Goal: Information Seeking & Learning: Learn about a topic

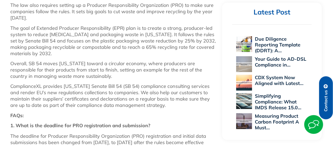
scroll to position [397, 0]
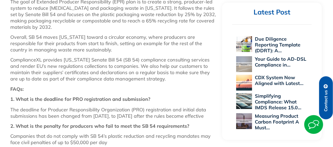
click at [207, 16] on p "The goal of Extended Producer Responsibility (EPR) plan is to create a strong, …" at bounding box center [113, 15] width 206 height 32
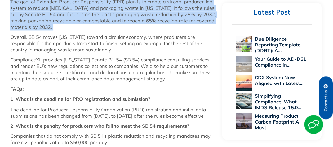
click at [207, 16] on p "The goal of Extended Producer Responsibility (EPR) plan is to create a strong, …" at bounding box center [113, 15] width 206 height 32
click at [51, 23] on p "The goal of Extended Producer Responsibility (EPR) plan is to create a strong, …" at bounding box center [113, 15] width 206 height 32
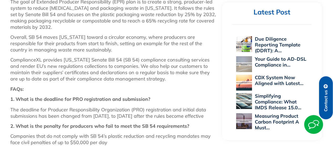
click at [64, 84] on div "[US_STATE]’s Extended Producer Responsibility (EPR) Bill, known as SB 54, is a …" at bounding box center [113, 16] width 206 height 268
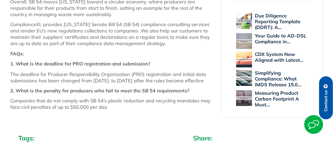
scroll to position [450, 0]
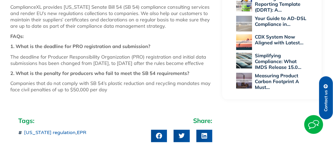
click at [94, 66] on p "The deadline for Producer Responsibility Organization (PRO) registration and in…" at bounding box center [113, 60] width 206 height 13
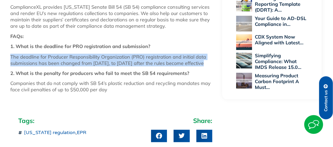
click at [94, 66] on p "The deadline for Producer Responsibility Organization (PRO) registration and in…" at bounding box center [113, 60] width 206 height 13
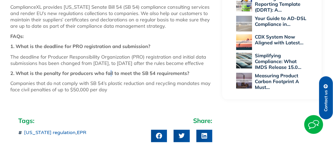
drag, startPoint x: 94, startPoint y: 66, endPoint x: 110, endPoint y: 75, distance: 18.0
drag, startPoint x: 110, startPoint y: 75, endPoint x: 152, endPoint y: 64, distance: 43.8
click at [152, 64] on p "The deadline for Producer Responsibility Organization (PRO) registration and in…" at bounding box center [113, 60] width 206 height 13
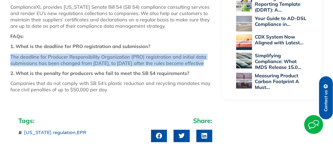
click at [152, 64] on p "The deadline for Producer Responsibility Organization (PRO) registration and in…" at bounding box center [113, 60] width 206 height 13
drag, startPoint x: 152, startPoint y: 64, endPoint x: 88, endPoint y: 72, distance: 65.1
click at [99, 66] on p "The deadline for Producer Responsibility Organization (PRO) registration and in…" at bounding box center [113, 60] width 206 height 13
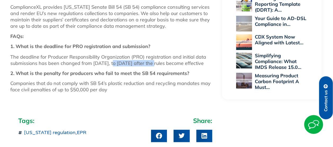
drag, startPoint x: 108, startPoint y: 66, endPoint x: 149, endPoint y: 66, distance: 40.2
click at [149, 66] on p "The deadline for Producer Responsibility Organization (PRO) registration and in…" at bounding box center [113, 60] width 206 height 13
click at [152, 66] on p "The deadline for Producer Responsibility Organization (PRO) registration and in…" at bounding box center [113, 60] width 206 height 13
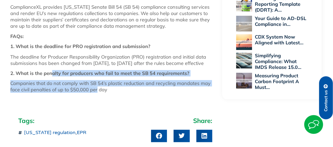
drag, startPoint x: 51, startPoint y: 80, endPoint x: 97, endPoint y: 97, distance: 49.4
click at [97, 93] on p "Companies that do not comply with SB 54’s plastic reduction and recycling manda…" at bounding box center [113, 86] width 206 height 13
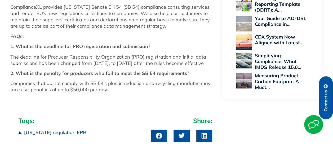
click at [120, 93] on p "Companies that do not comply with SB 54’s plastic reduction and recycling manda…" at bounding box center [113, 86] width 206 height 13
drag, startPoint x: 119, startPoint y: 96, endPoint x: 38, endPoint y: 67, distance: 85.9
drag, startPoint x: 38, startPoint y: 67, endPoint x: 32, endPoint y: 78, distance: 13.2
click at [32, 76] on strong "2. What is the penalty for producers who fail to meet the SB 54 requirements?" at bounding box center [99, 73] width 179 height 6
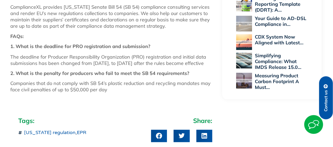
click at [72, 76] on strong "2. What is the penalty for producers who fail to meet the SB 54 requirements?" at bounding box center [99, 73] width 179 height 6
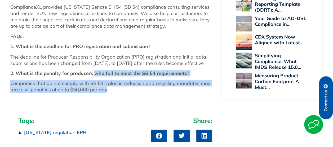
drag, startPoint x: 94, startPoint y: 80, endPoint x: 128, endPoint y: 95, distance: 37.2
click at [128, 93] on p "Companies that do not comply with SB 54’s plastic reduction and recycling manda…" at bounding box center [113, 86] width 206 height 13
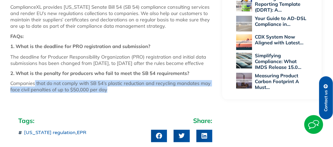
drag, startPoint x: 35, startPoint y: 91, endPoint x: 119, endPoint y: 97, distance: 84.6
click at [119, 93] on p "Companies that do not comply with SB 54’s plastic reduction and recycling manda…" at bounding box center [113, 86] width 206 height 13
drag, startPoint x: 119, startPoint y: 97, endPoint x: 108, endPoint y: 97, distance: 10.9
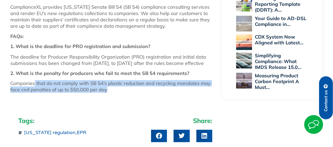
click at [108, 93] on p "Companies that do not comply with SB 54’s plastic reduction and recycling manda…" at bounding box center [113, 86] width 206 height 13
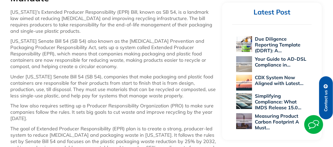
scroll to position [265, 0]
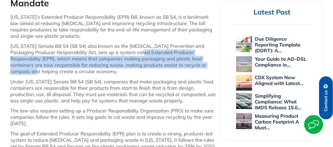
drag, startPoint x: 114, startPoint y: 53, endPoint x: 180, endPoint y: 64, distance: 67.0
click at [180, 64] on p "[US_STATE] Senate Bill 54 (SB 54) also known as the [MEDICAL_DATA] Prevention a…" at bounding box center [113, 59] width 206 height 32
click at [81, 61] on p "[US_STATE] Senate Bill 54 (SB 54) also known as the [MEDICAL_DATA] Prevention a…" at bounding box center [113, 59] width 206 height 32
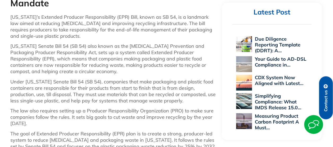
click at [128, 55] on p "[US_STATE] Senate Bill 54 (SB 54) also known as the [MEDICAL_DATA] Prevention a…" at bounding box center [113, 59] width 206 height 32
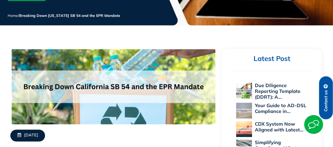
scroll to position [106, 0]
